Goal: Task Accomplishment & Management: Use online tool/utility

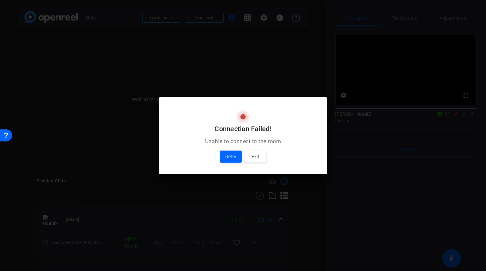
scroll to position [171, 0]
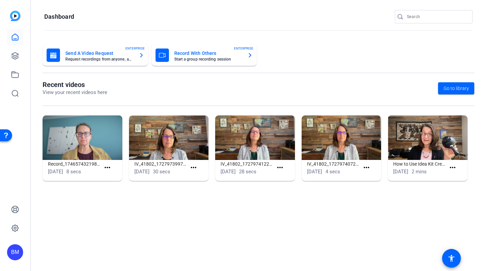
click at [411, 14] on input "Search" at bounding box center [437, 17] width 60 height 8
type input "TC Spine"
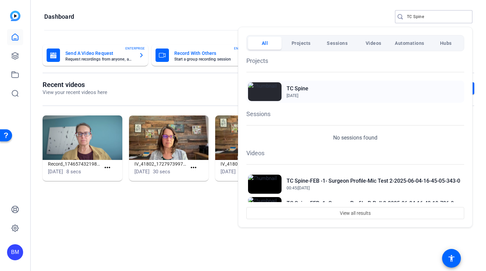
click at [294, 86] on h2 "TC Spine" at bounding box center [297, 89] width 22 height 8
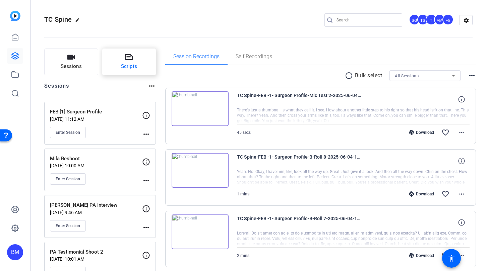
click at [147, 57] on button "Scripts" at bounding box center [129, 62] width 54 height 27
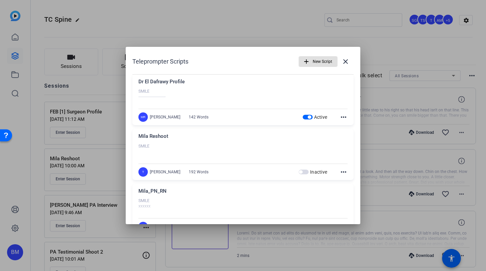
click at [317, 59] on span "New Script" at bounding box center [322, 61] width 19 height 13
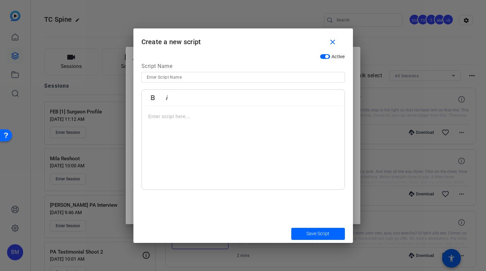
click at [178, 120] on p at bounding box center [242, 116] width 189 height 7
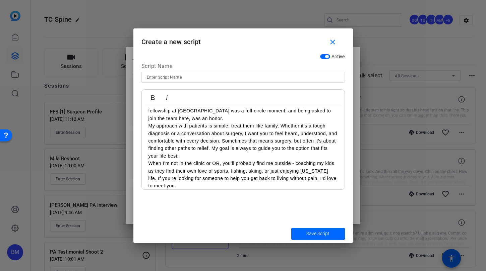
click at [187, 79] on input at bounding box center [243, 77] width 193 height 8
type input "[PERSON_NAME] Profile"
click at [214, 179] on p "When I’m not in the clinic or OR, you’ll probably find me outside - coaching my…" at bounding box center [242, 175] width 189 height 30
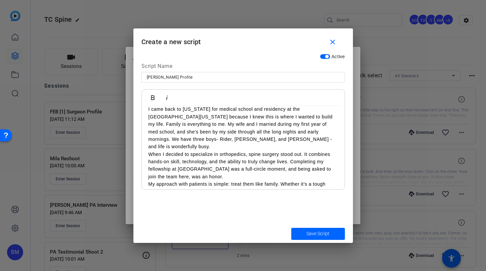
scroll to position [0, 0]
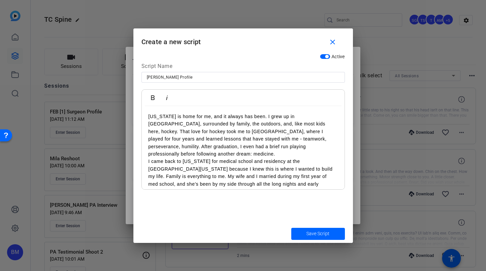
click at [145, 114] on div "[US_STATE] is home for me, and it always has been. I grew up in [GEOGRAPHIC_DAT…" at bounding box center [243, 210] width 203 height 208
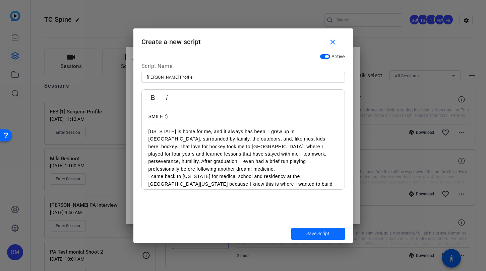
click at [318, 232] on span "Save Script" at bounding box center [317, 233] width 23 height 7
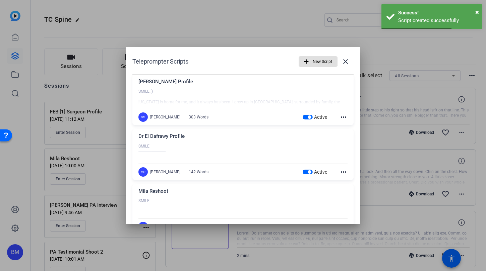
click at [96, 26] on div at bounding box center [243, 135] width 486 height 271
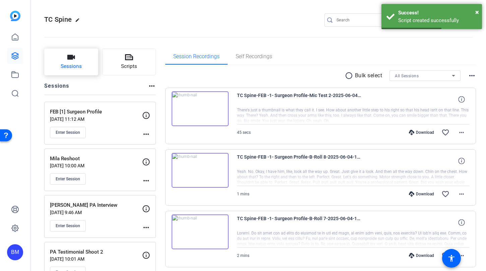
click at [71, 67] on span "Sessions" at bounding box center [71, 67] width 21 height 8
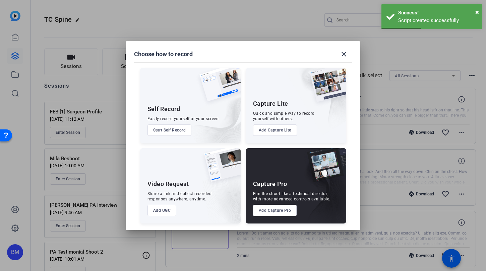
click at [281, 210] on button "Add Capture Pro" at bounding box center [275, 210] width 44 height 11
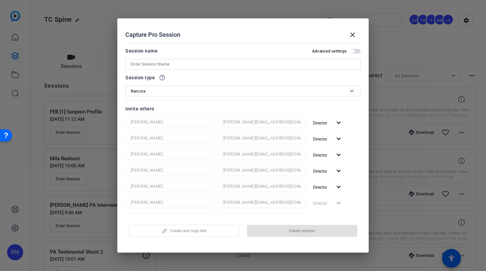
click at [210, 68] on input at bounding box center [243, 64] width 224 height 8
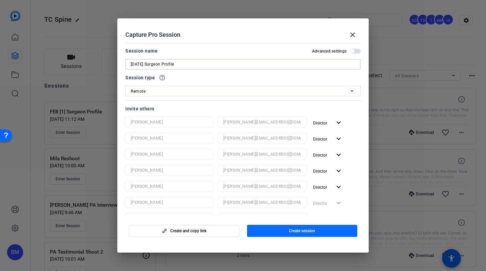
type input "[DATE] Surgeon Profile"
click at [307, 234] on span "button" at bounding box center [302, 231] width 111 height 16
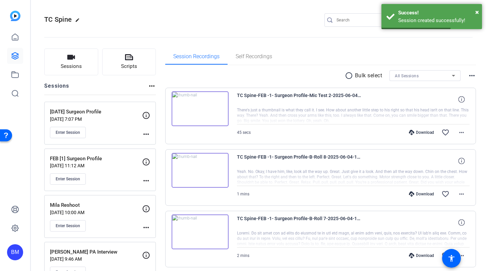
click at [157, 16] on div "TC Spine edit SG TS T AM +5 settings" at bounding box center [258, 20] width 428 height 10
